Goal: Transaction & Acquisition: Purchase product/service

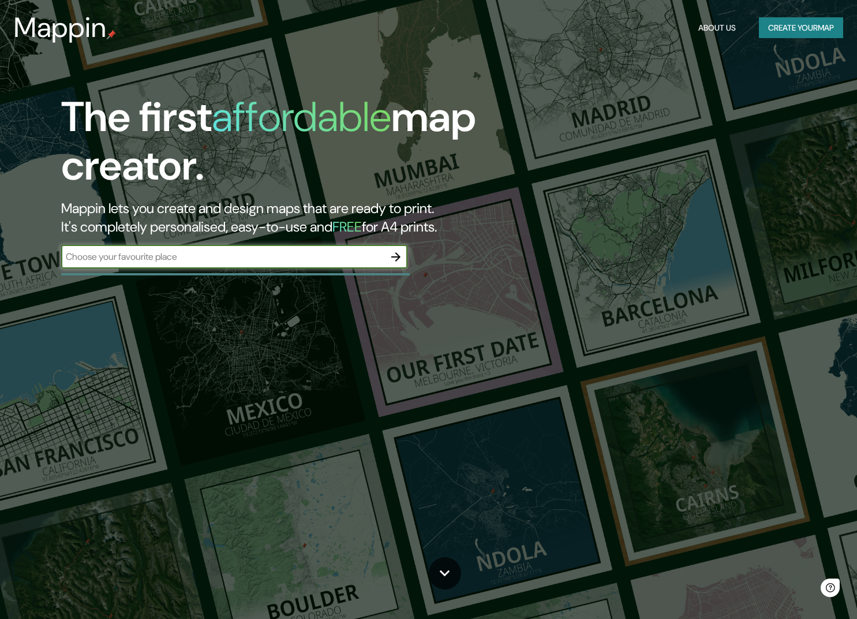
click at [155, 256] on input "text" at bounding box center [222, 256] width 323 height 13
click at [130, 257] on input "text" at bounding box center [222, 256] width 323 height 13
click at [213, 259] on input "text" at bounding box center [222, 256] width 323 height 13
click at [812, 23] on button "Create your map" at bounding box center [801, 27] width 84 height 21
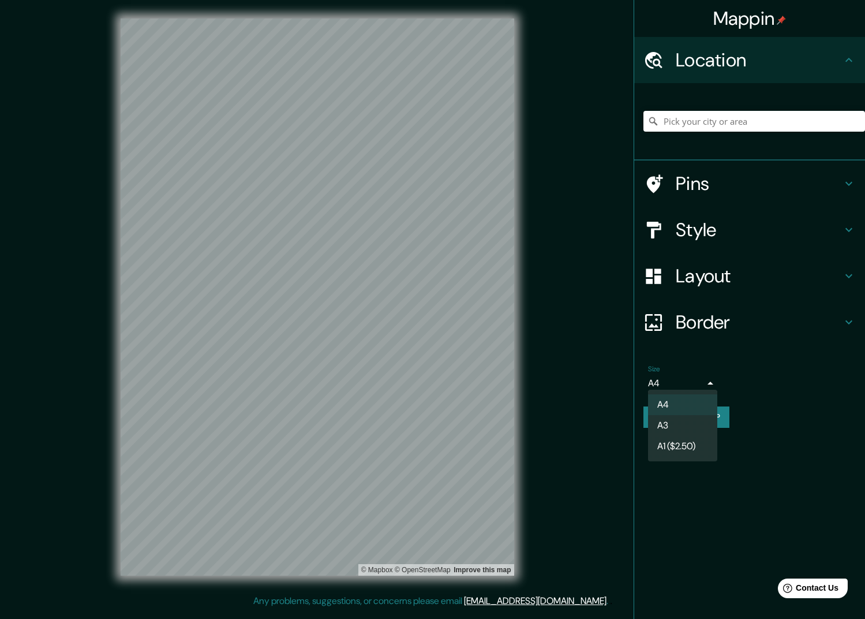
click at [710, 380] on body "Mappin Location Pins Style Layout Border Choose a border. Hint : you can make l…" at bounding box center [432, 309] width 865 height 619
click at [682, 427] on li "A3" at bounding box center [682, 425] width 69 height 21
type input "a4"
click at [849, 278] on icon at bounding box center [849, 276] width 14 height 14
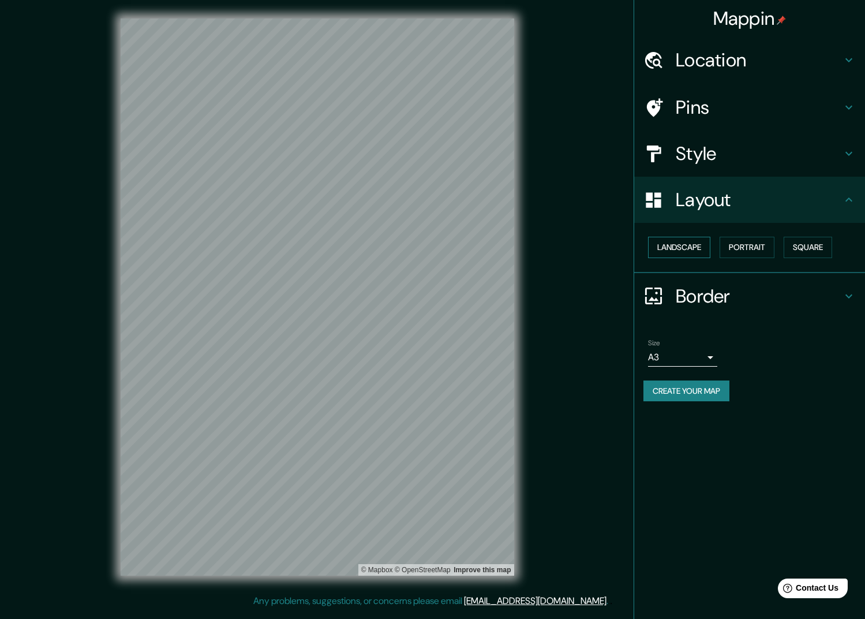
click at [687, 241] on button "Landscape" at bounding box center [679, 247] width 62 height 21
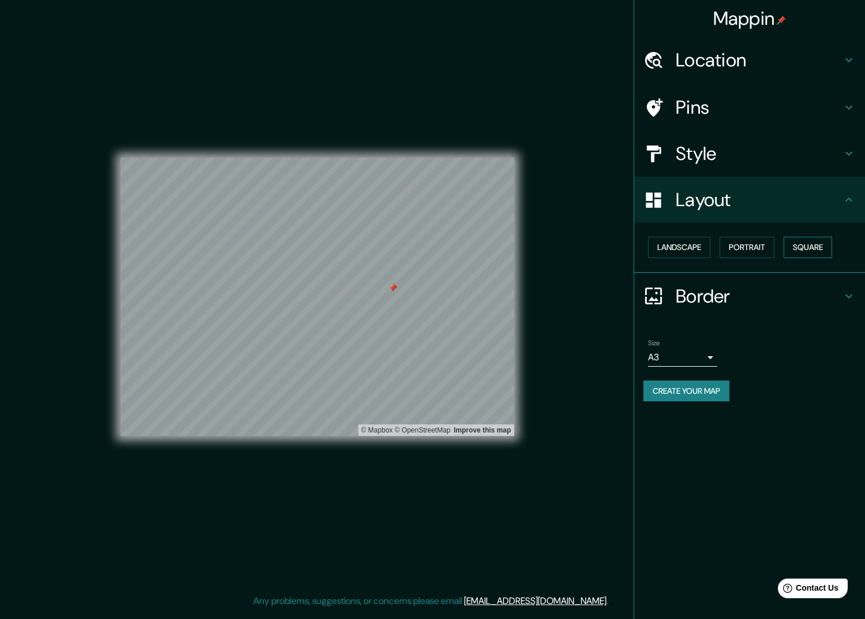
click at [823, 245] on button "Square" at bounding box center [808, 247] width 48 height 21
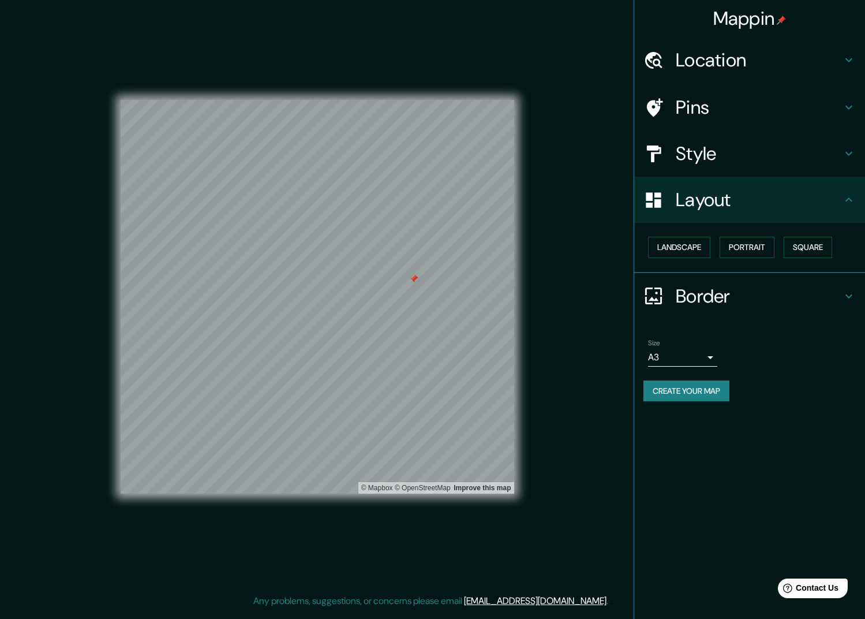
click at [847, 151] on icon at bounding box center [849, 154] width 14 height 14
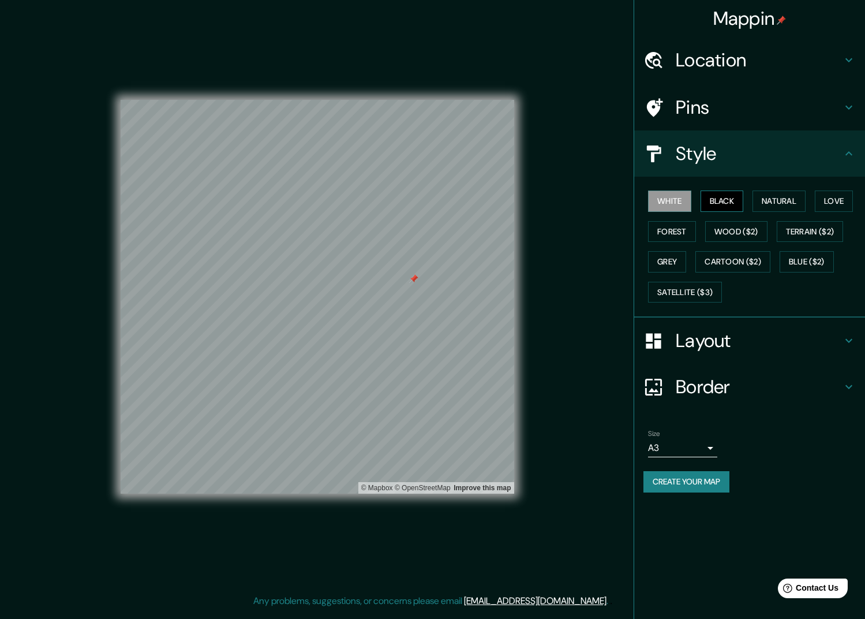
click at [725, 195] on button "Black" at bounding box center [722, 201] width 43 height 21
click at [783, 196] on button "Natural" at bounding box center [779, 201] width 53 height 21
click at [829, 197] on button "Love" at bounding box center [834, 201] width 38 height 21
click at [679, 227] on button "Forest" at bounding box center [672, 231] width 48 height 21
click at [675, 262] on button "Grey" at bounding box center [667, 261] width 38 height 21
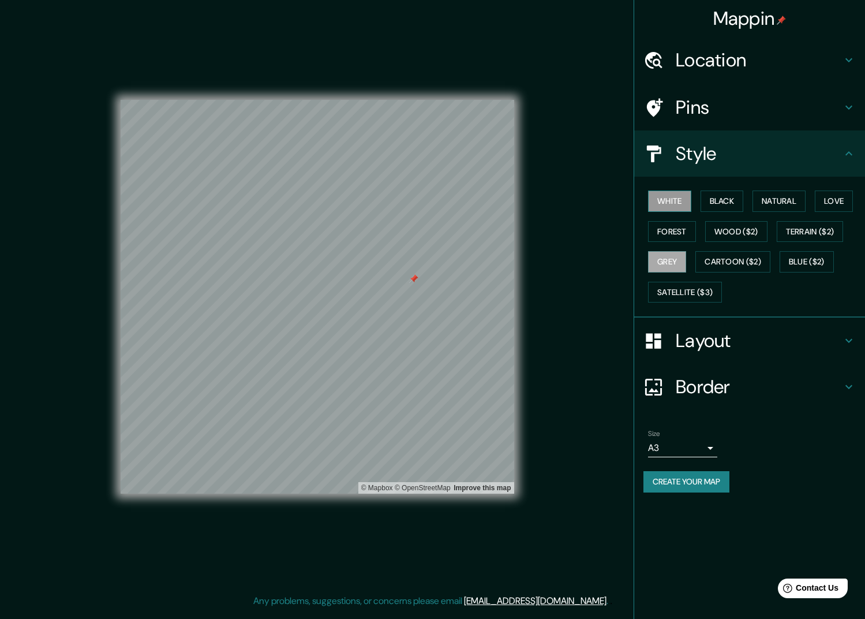
click at [685, 201] on button "White" at bounding box center [669, 201] width 43 height 21
click at [849, 112] on icon at bounding box center [849, 107] width 14 height 14
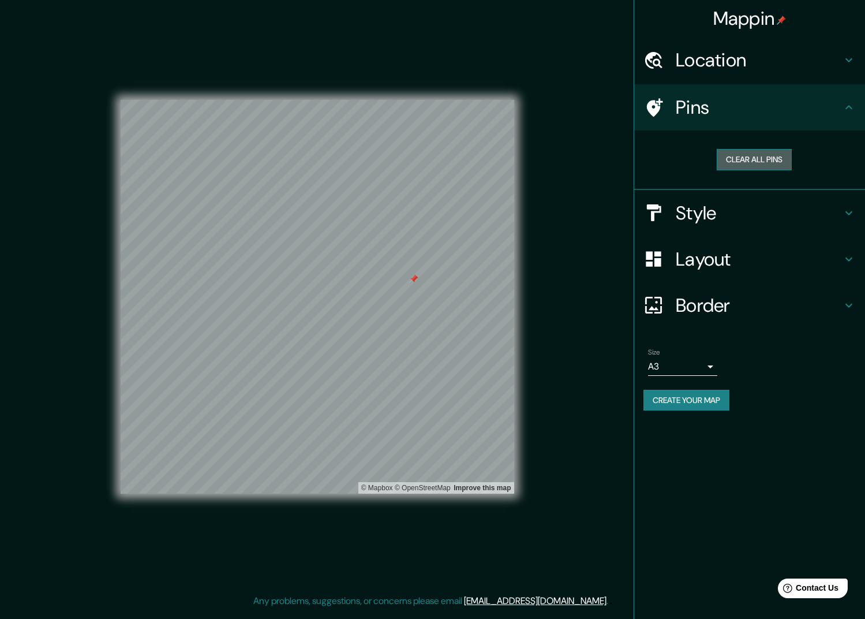
click at [771, 158] on button "Clear all pins" at bounding box center [754, 159] width 75 height 21
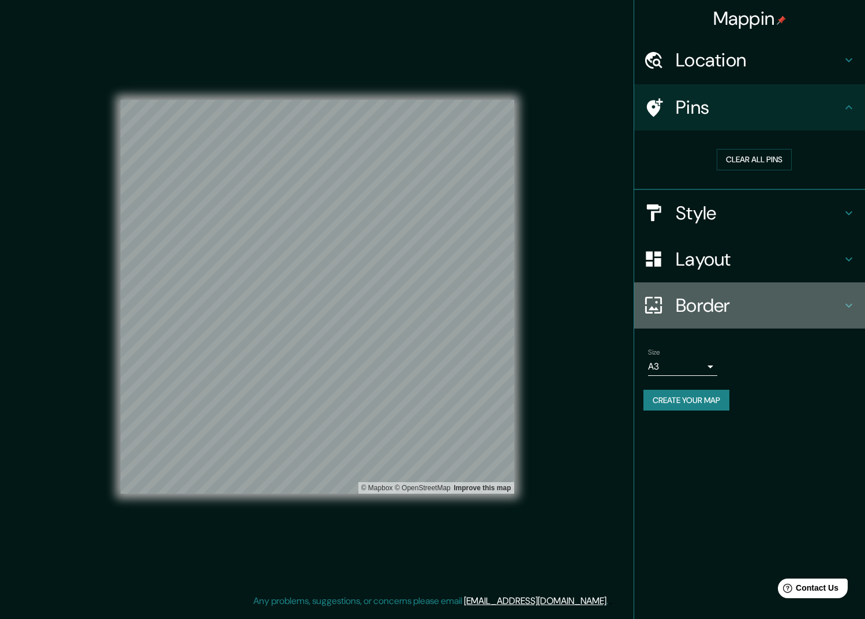
click at [836, 307] on h4 "Border" at bounding box center [759, 305] width 166 height 23
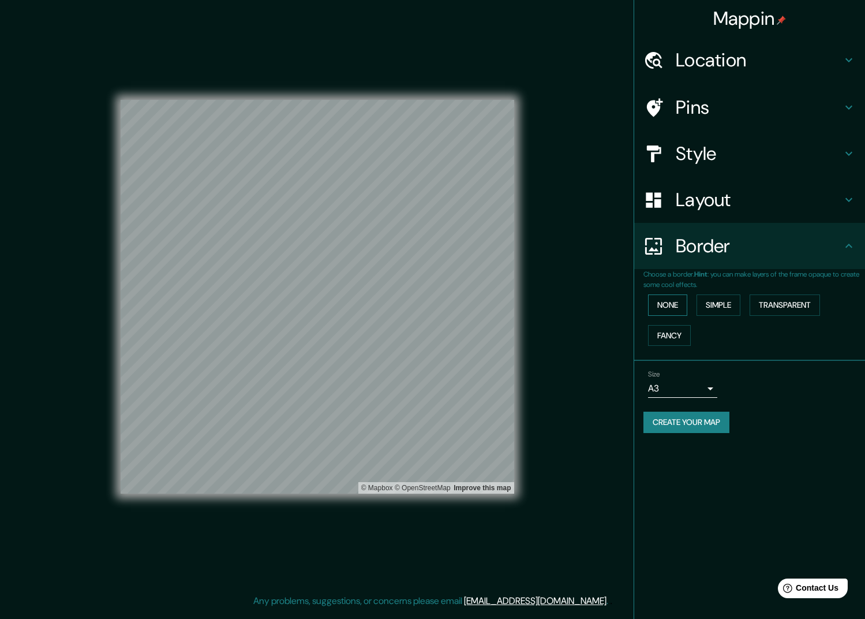
click at [677, 296] on button "None" at bounding box center [667, 304] width 39 height 21
click at [727, 301] on button "Simple" at bounding box center [719, 304] width 44 height 21
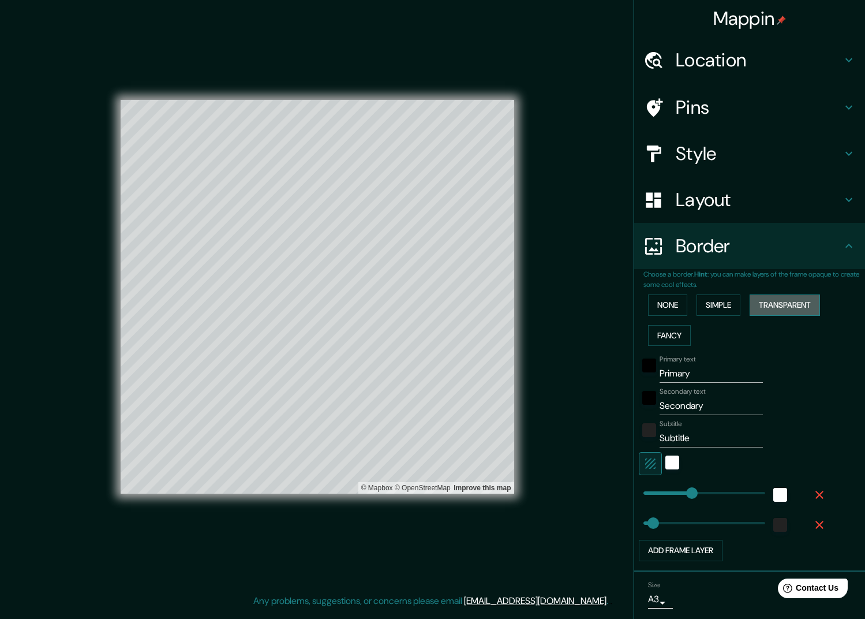
click at [770, 300] on button "Transparent" at bounding box center [785, 304] width 70 height 21
click at [658, 328] on button "Fancy" at bounding box center [669, 335] width 43 height 21
click at [661, 300] on button "None" at bounding box center [667, 304] width 39 height 21
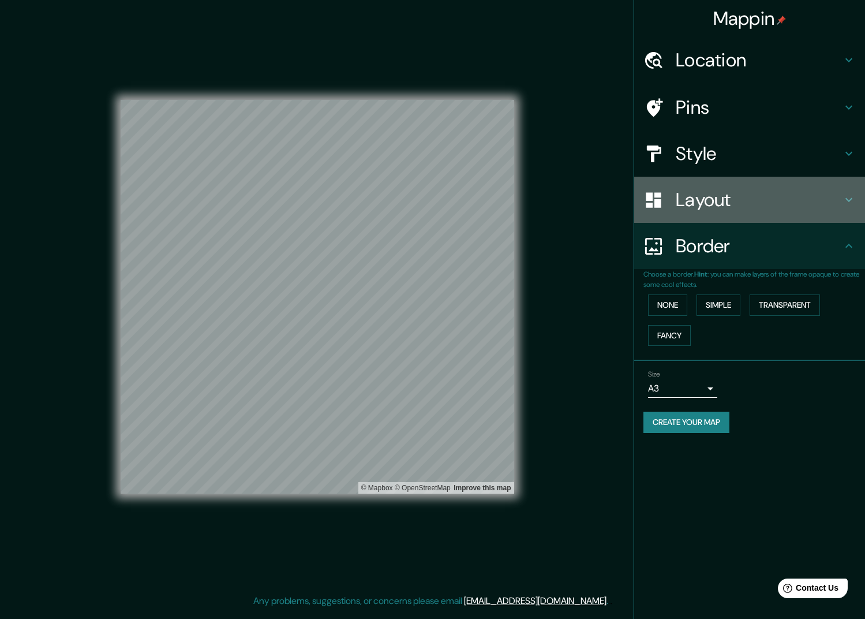
click at [685, 200] on h4 "Layout" at bounding box center [759, 199] width 166 height 23
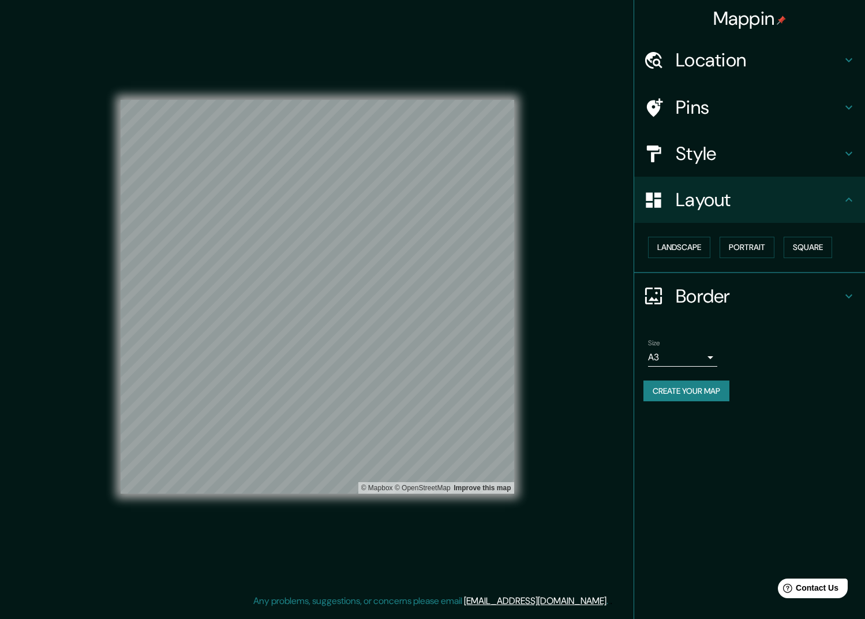
click at [693, 155] on h4 "Style" at bounding box center [759, 153] width 166 height 23
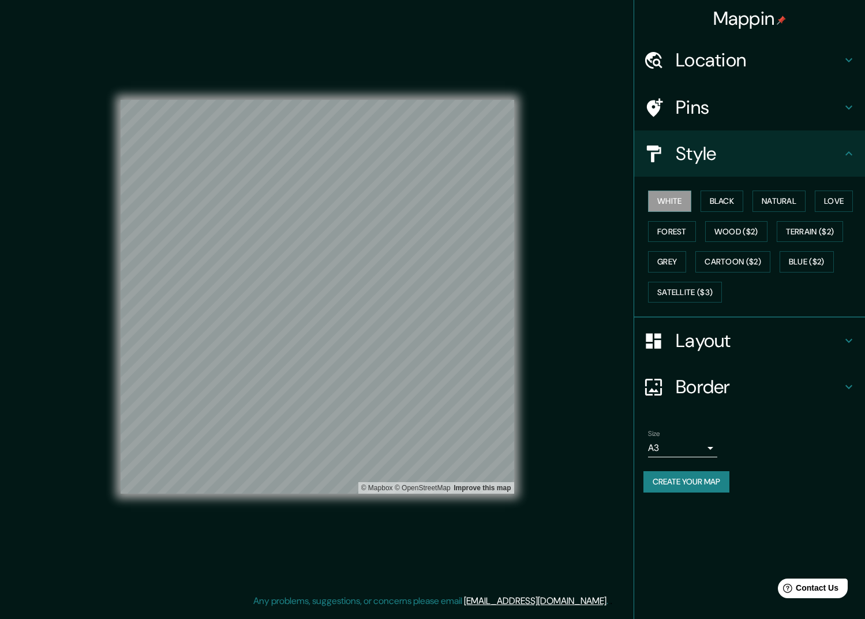
click at [741, 103] on h4 "Pins" at bounding box center [759, 107] width 166 height 23
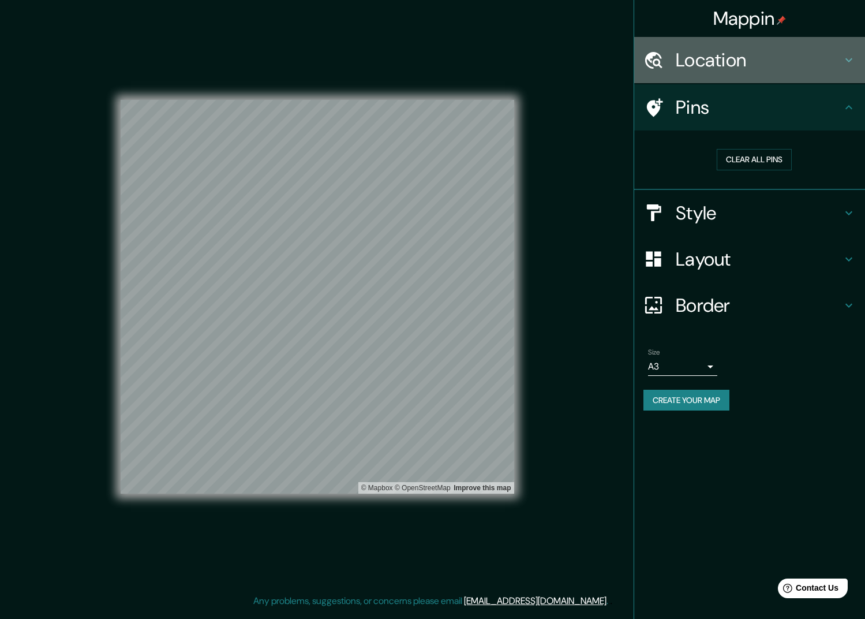
click at [831, 62] on h4 "Location" at bounding box center [759, 59] width 166 height 23
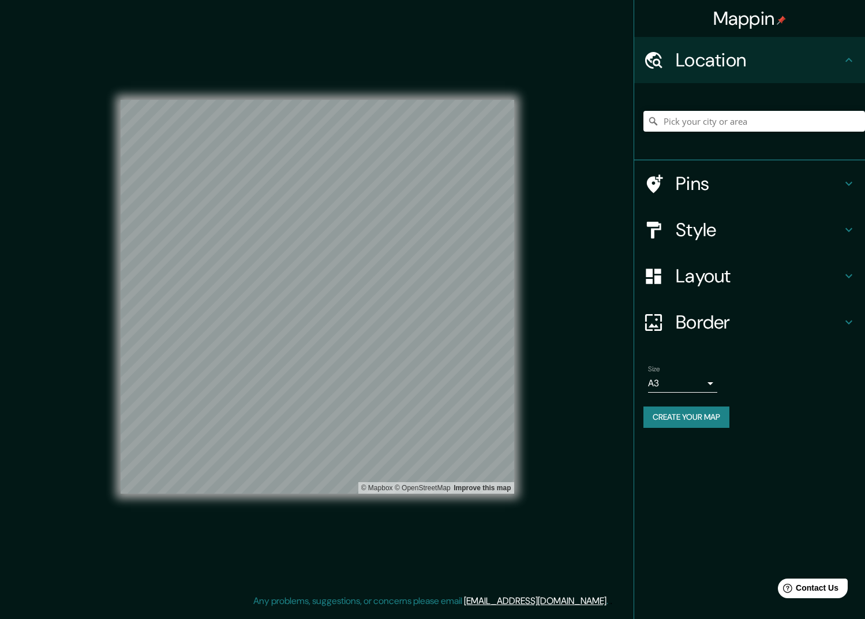
click at [707, 462] on div "Mappin Location Pins Style Layout Border Choose a border. Hint : you can make l…" at bounding box center [750, 309] width 232 height 619
click at [691, 415] on button "Create your map" at bounding box center [687, 416] width 86 height 21
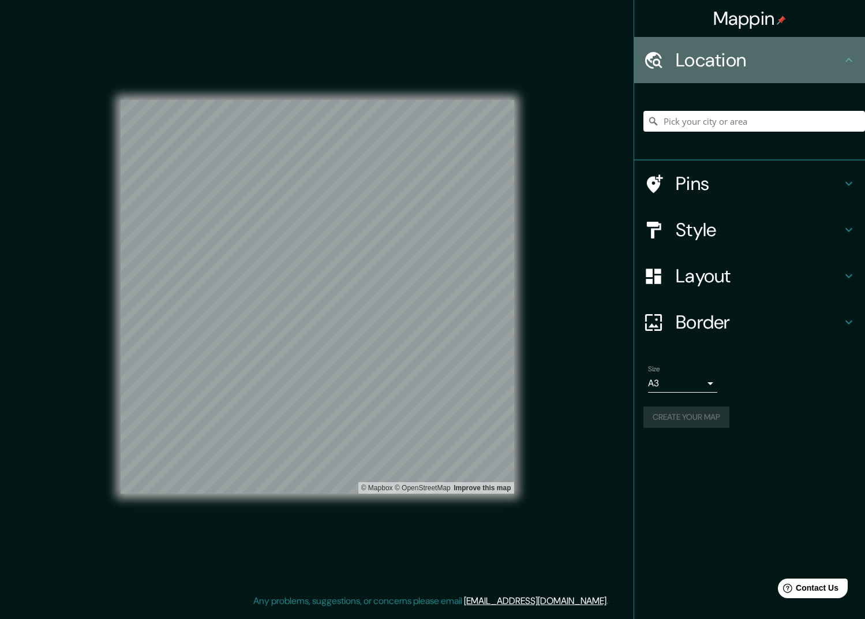
click at [846, 59] on icon at bounding box center [849, 60] width 14 height 14
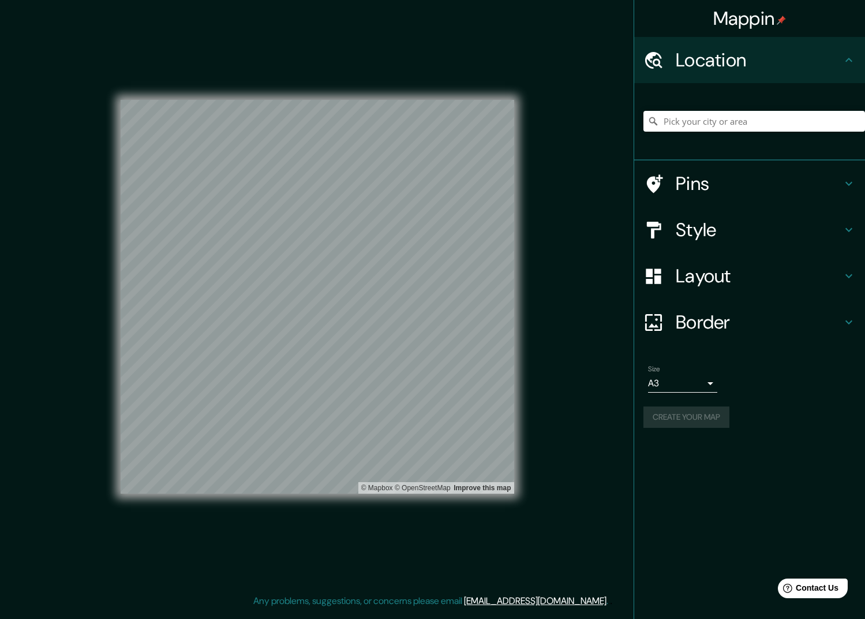
click at [846, 59] on icon at bounding box center [849, 60] width 14 height 14
click at [696, 124] on input "Pick your city or area" at bounding box center [755, 121] width 222 height 21
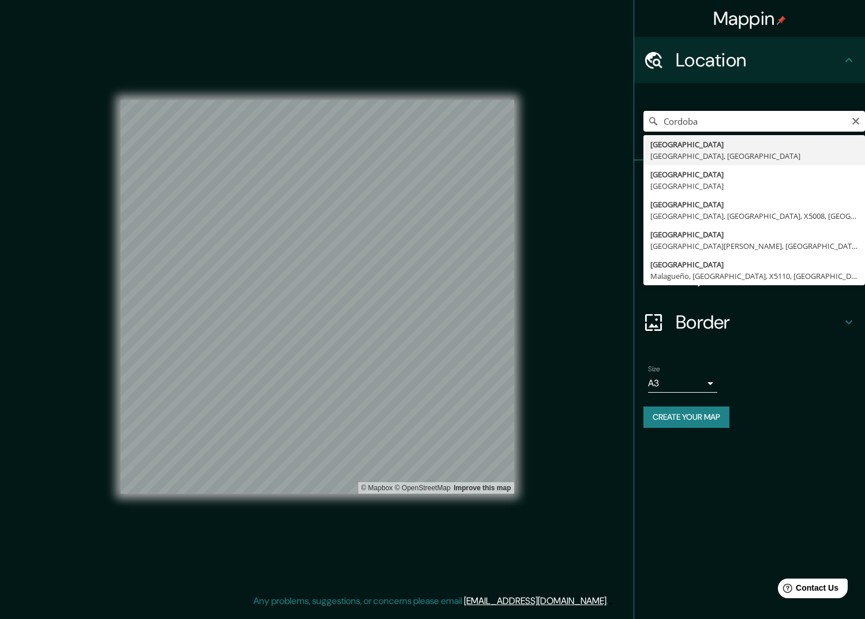
type input "Cordoba"
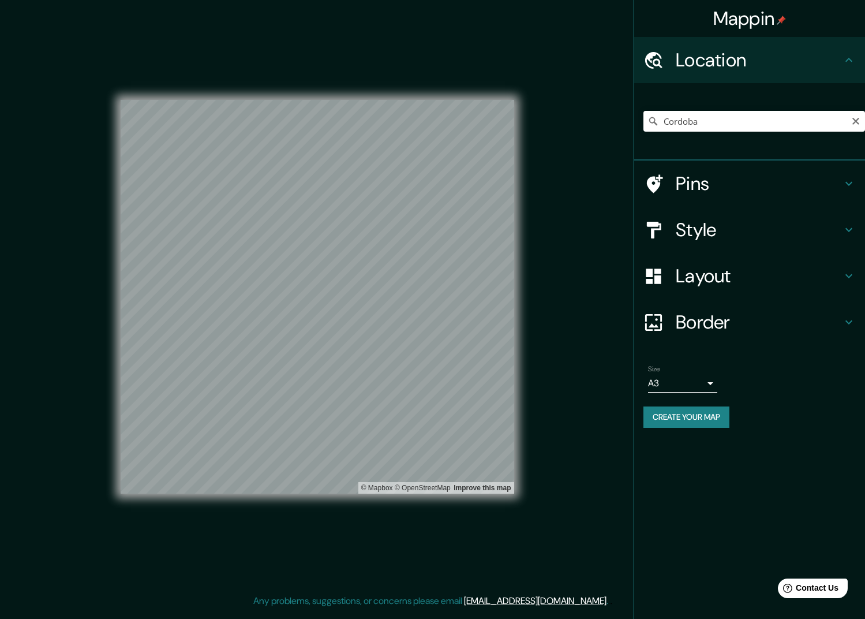
click at [687, 93] on div "Cordoba [GEOGRAPHIC_DATA] [GEOGRAPHIC_DATA], [GEOGRAPHIC_DATA] [GEOGRAPHIC_DATA…" at bounding box center [755, 121] width 222 height 58
click at [789, 64] on h4 "Location" at bounding box center [759, 59] width 166 height 23
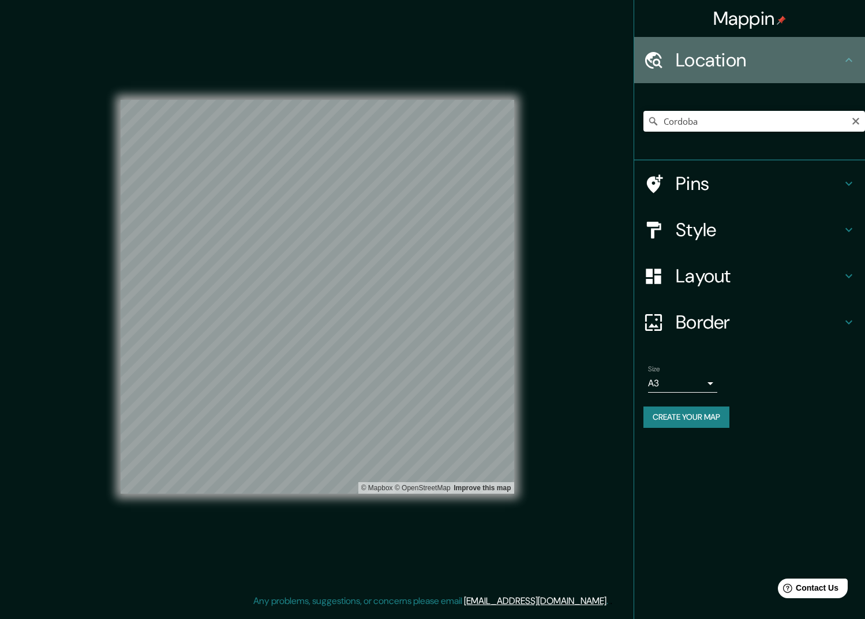
click at [844, 57] on icon at bounding box center [849, 60] width 14 height 14
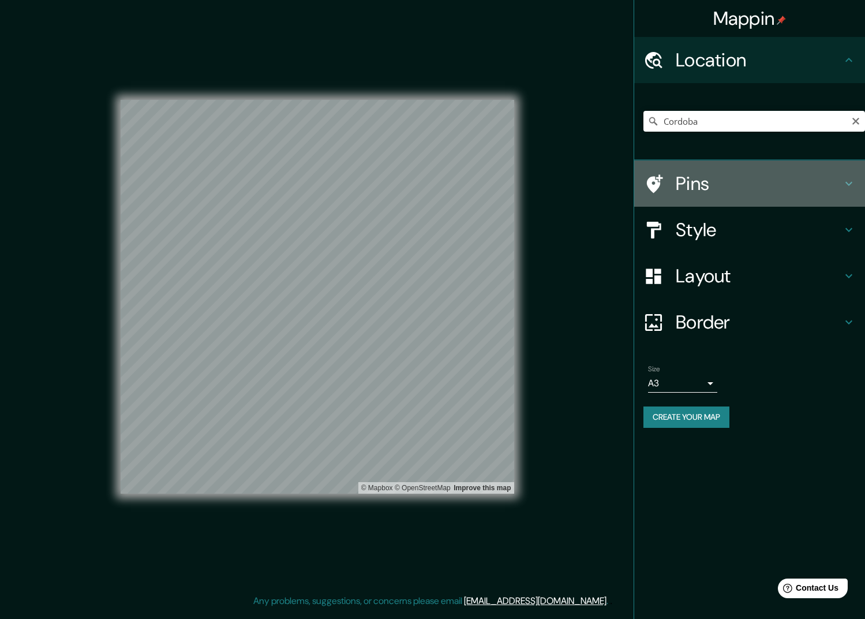
click at [849, 185] on div "Pins" at bounding box center [749, 183] width 231 height 46
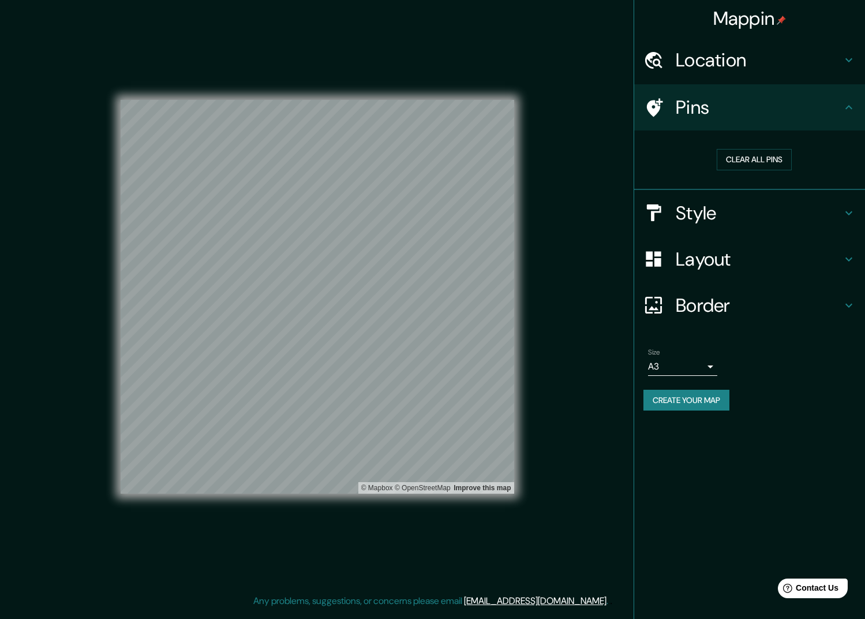
click at [842, 106] on icon at bounding box center [849, 107] width 14 height 14
click at [846, 211] on icon at bounding box center [849, 213] width 7 height 4
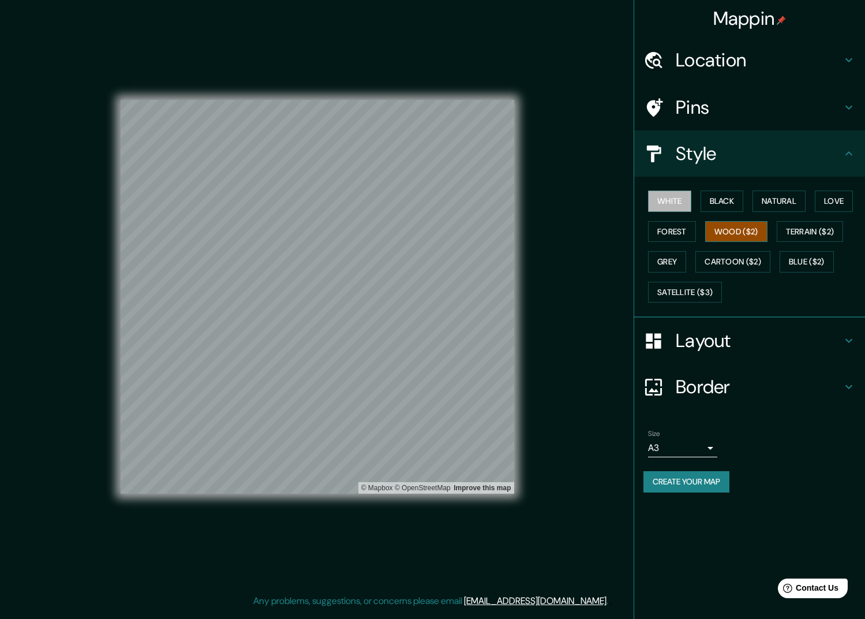
drag, startPoint x: 667, startPoint y: 197, endPoint x: 701, endPoint y: 233, distance: 49.0
click at [667, 197] on button "White" at bounding box center [669, 201] width 43 height 21
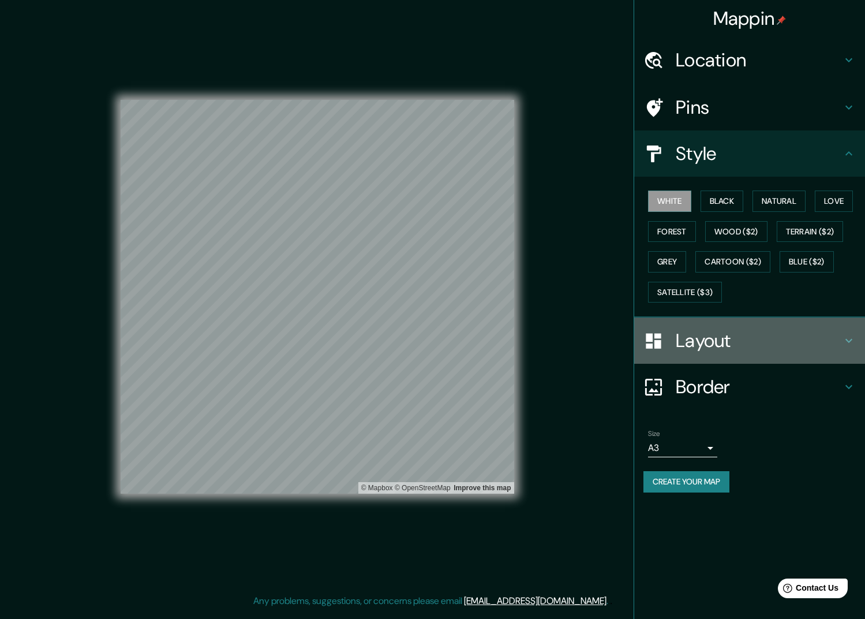
click at [842, 336] on icon at bounding box center [849, 341] width 14 height 14
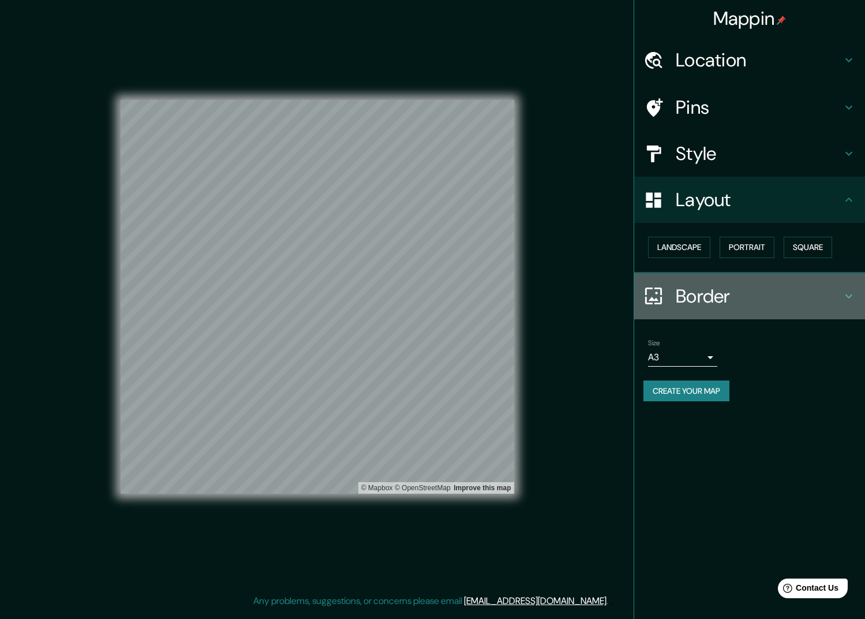
click at [842, 293] on icon at bounding box center [849, 296] width 14 height 14
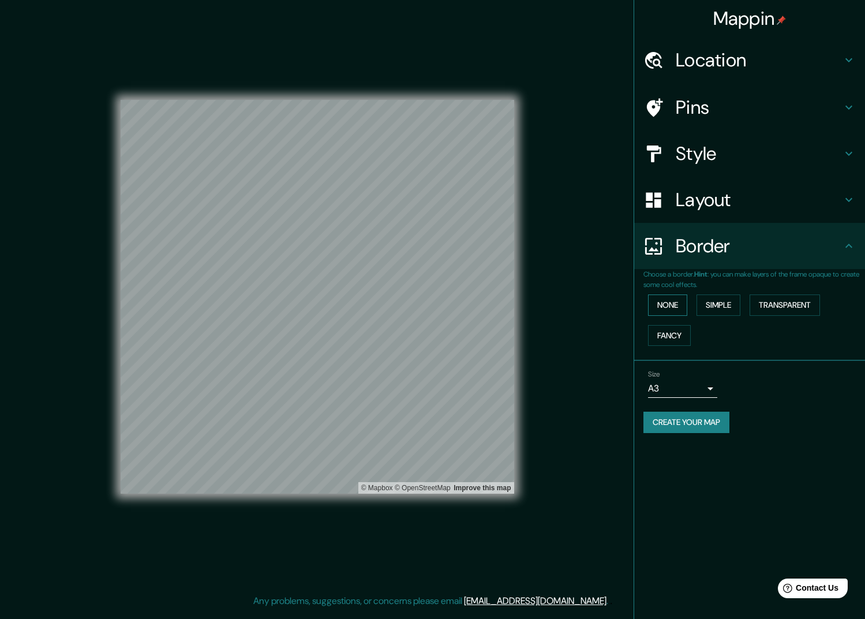
click at [652, 300] on button "None" at bounding box center [667, 304] width 39 height 21
click at [689, 421] on button "Create your map" at bounding box center [687, 422] width 86 height 21
click at [690, 378] on body "Mappin Location [GEOGRAPHIC_DATA] [GEOGRAPHIC_DATA] [GEOGRAPHIC_DATA], [GEOGRAP…" at bounding box center [432, 309] width 865 height 619
click at [679, 406] on li "A4" at bounding box center [674, 409] width 69 height 21
click at [708, 419] on div "Create your map" at bounding box center [750, 422] width 212 height 21
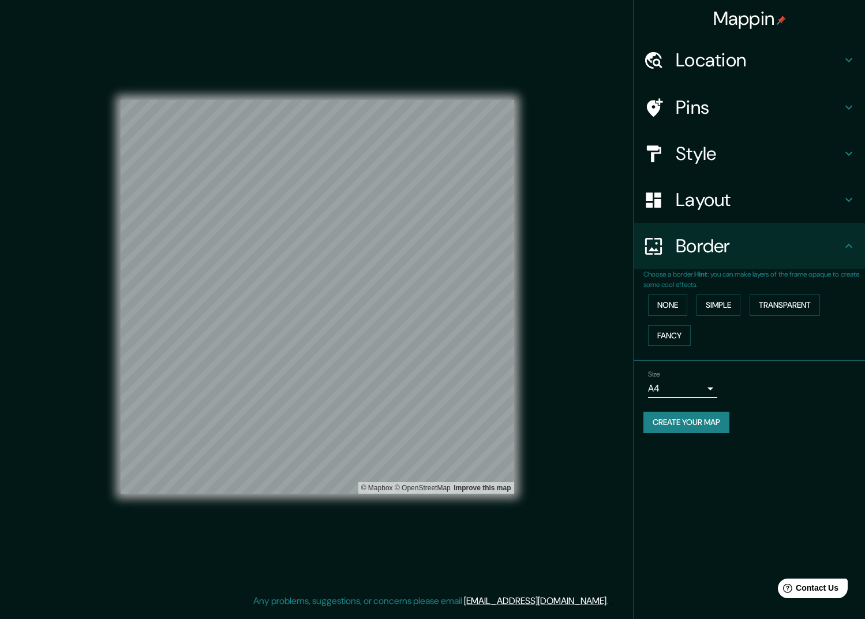
click at [702, 476] on div "Mappin Location [GEOGRAPHIC_DATA] [GEOGRAPHIC_DATA] [GEOGRAPHIC_DATA], [GEOGRAP…" at bounding box center [750, 309] width 232 height 619
click at [703, 417] on button "Create your map" at bounding box center [687, 422] width 86 height 21
click at [704, 386] on body "Mappin Location [GEOGRAPHIC_DATA] [GEOGRAPHIC_DATA] [GEOGRAPHIC_DATA], [GEOGRAP…" at bounding box center [432, 309] width 865 height 619
click at [677, 428] on li "A3" at bounding box center [674, 430] width 69 height 21
type input "a4"
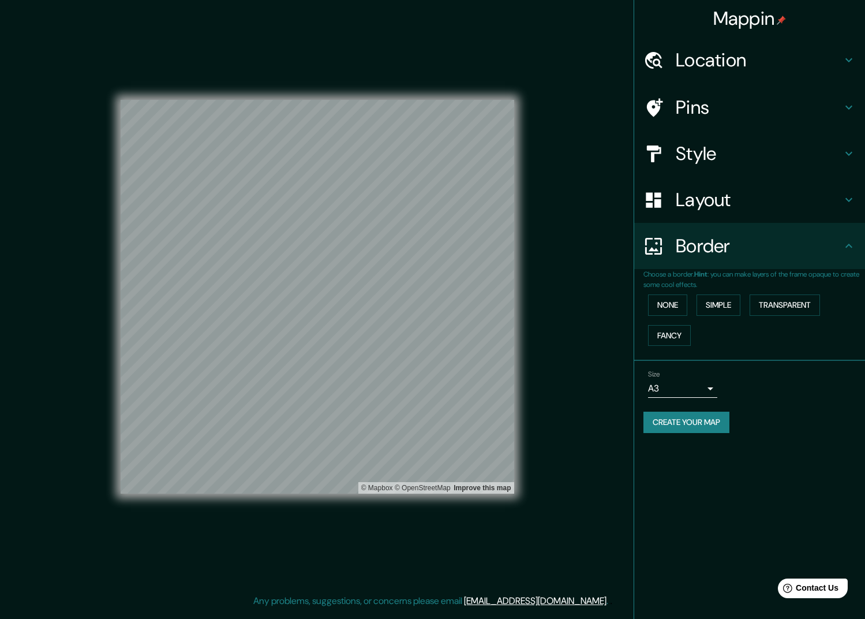
click at [583, 551] on div "Mappin Location [GEOGRAPHIC_DATA] [GEOGRAPHIC_DATA] [GEOGRAPHIC_DATA], [GEOGRAP…" at bounding box center [432, 306] width 865 height 613
click at [711, 498] on div "Mappin Location [GEOGRAPHIC_DATA] [GEOGRAPHIC_DATA] [GEOGRAPHIC_DATA], [GEOGRAP…" at bounding box center [750, 309] width 232 height 619
click at [688, 417] on button "Create your map" at bounding box center [687, 422] width 86 height 21
click at [669, 158] on div at bounding box center [660, 154] width 32 height 20
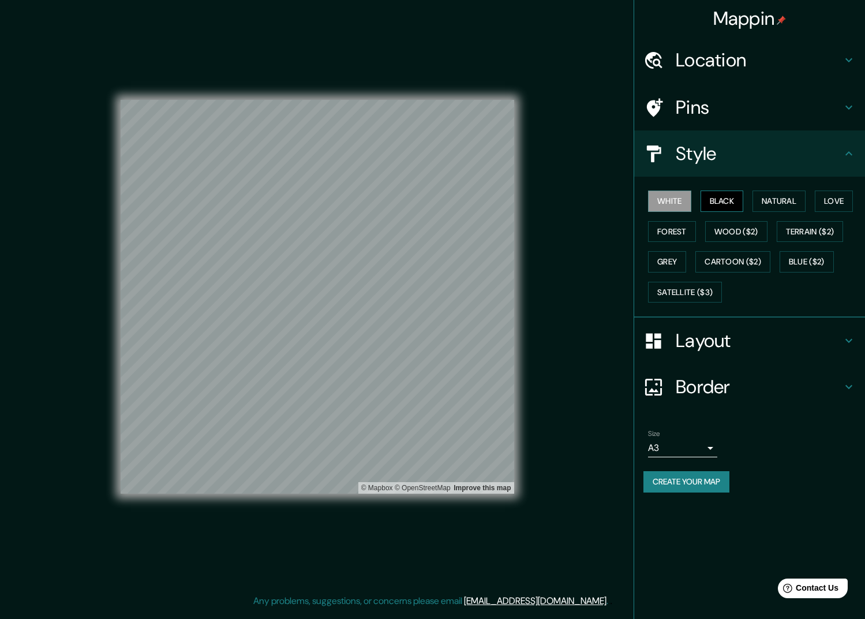
click at [716, 195] on button "Black" at bounding box center [722, 201] width 43 height 21
click at [772, 199] on button "Natural" at bounding box center [779, 201] width 53 height 21
click at [699, 477] on button "Create your map" at bounding box center [687, 481] width 86 height 21
